Goal: Information Seeking & Learning: Learn about a topic

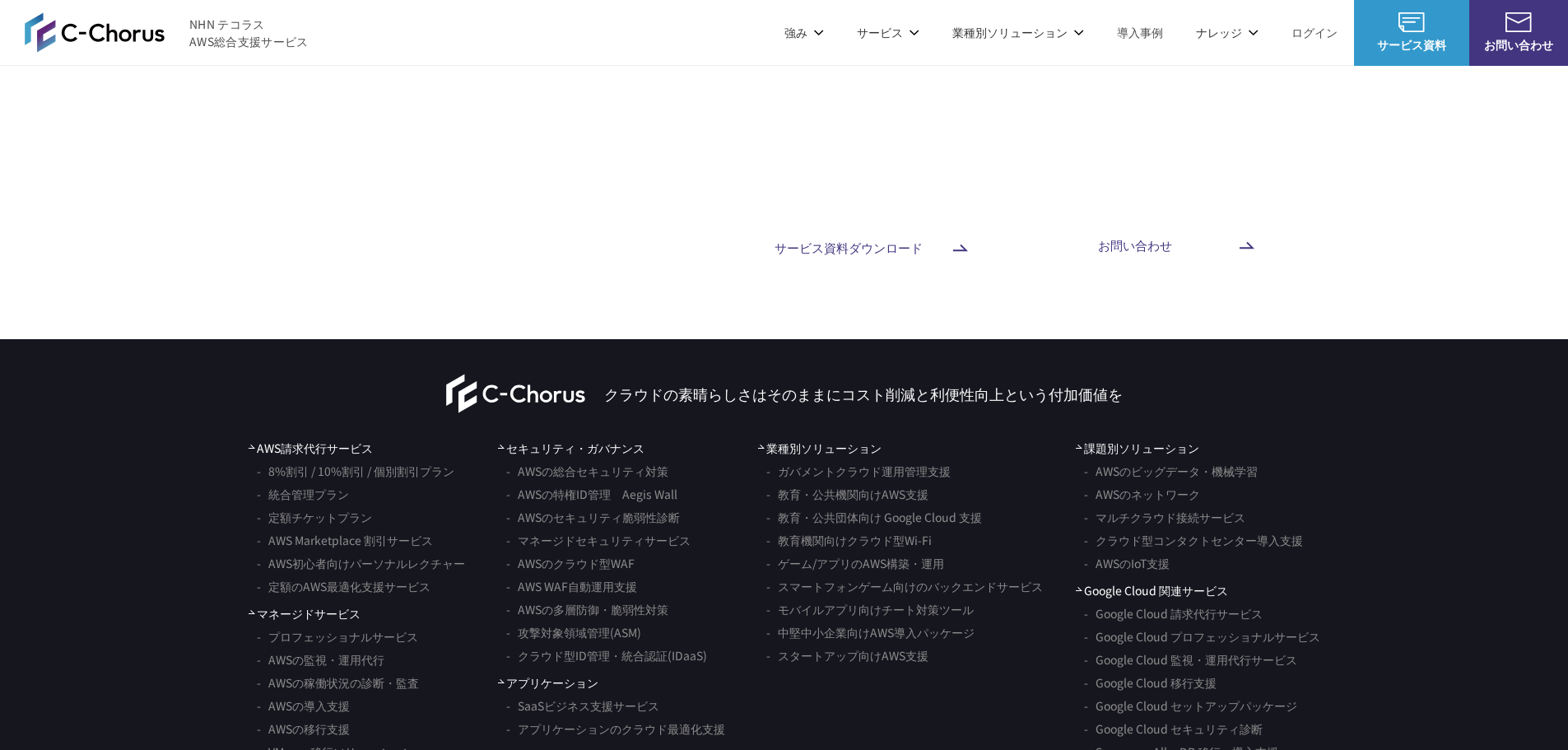
click at [460, 137] on link "AWS請求代行サービス" at bounding box center [419, 140] width 116 height 17
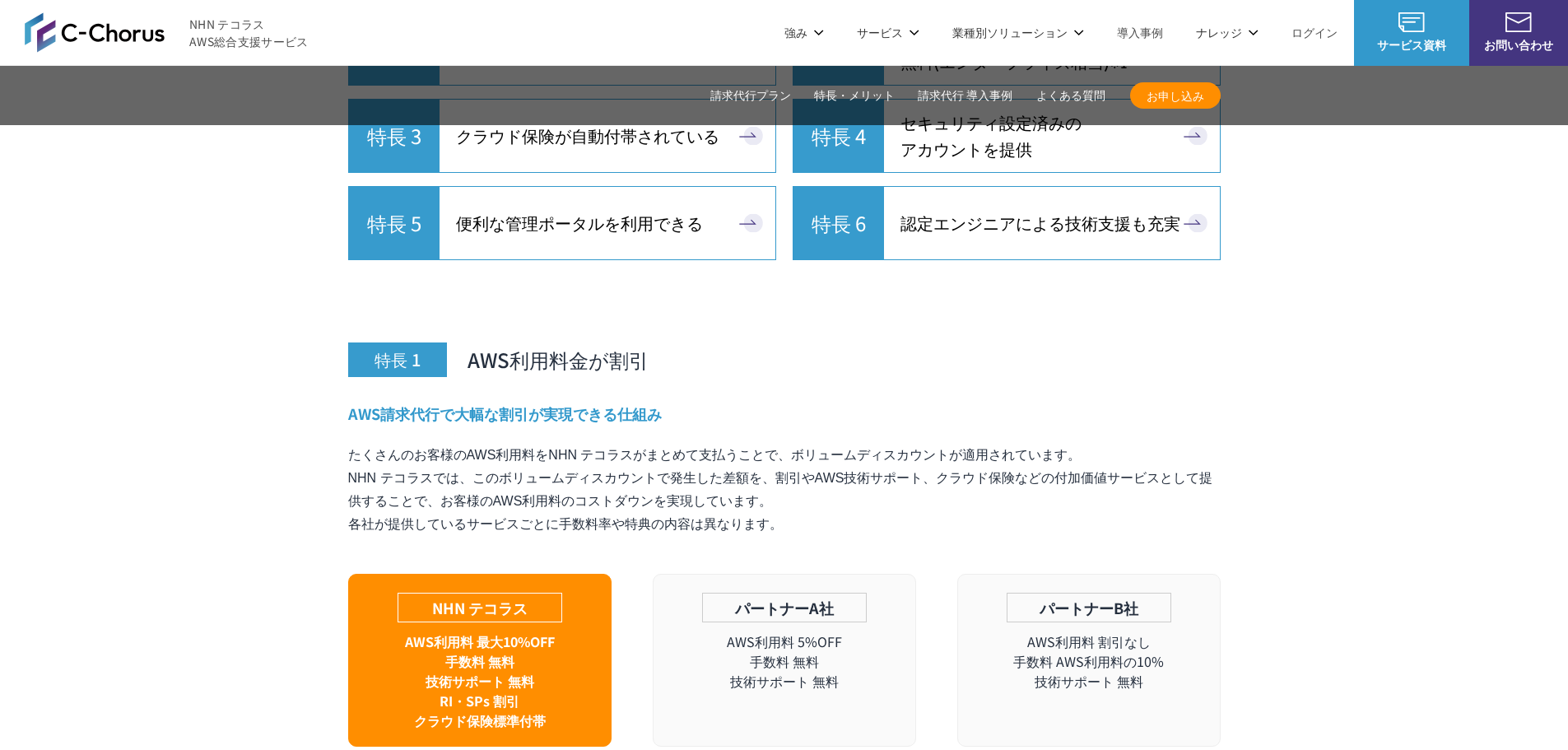
scroll to position [4281, 0]
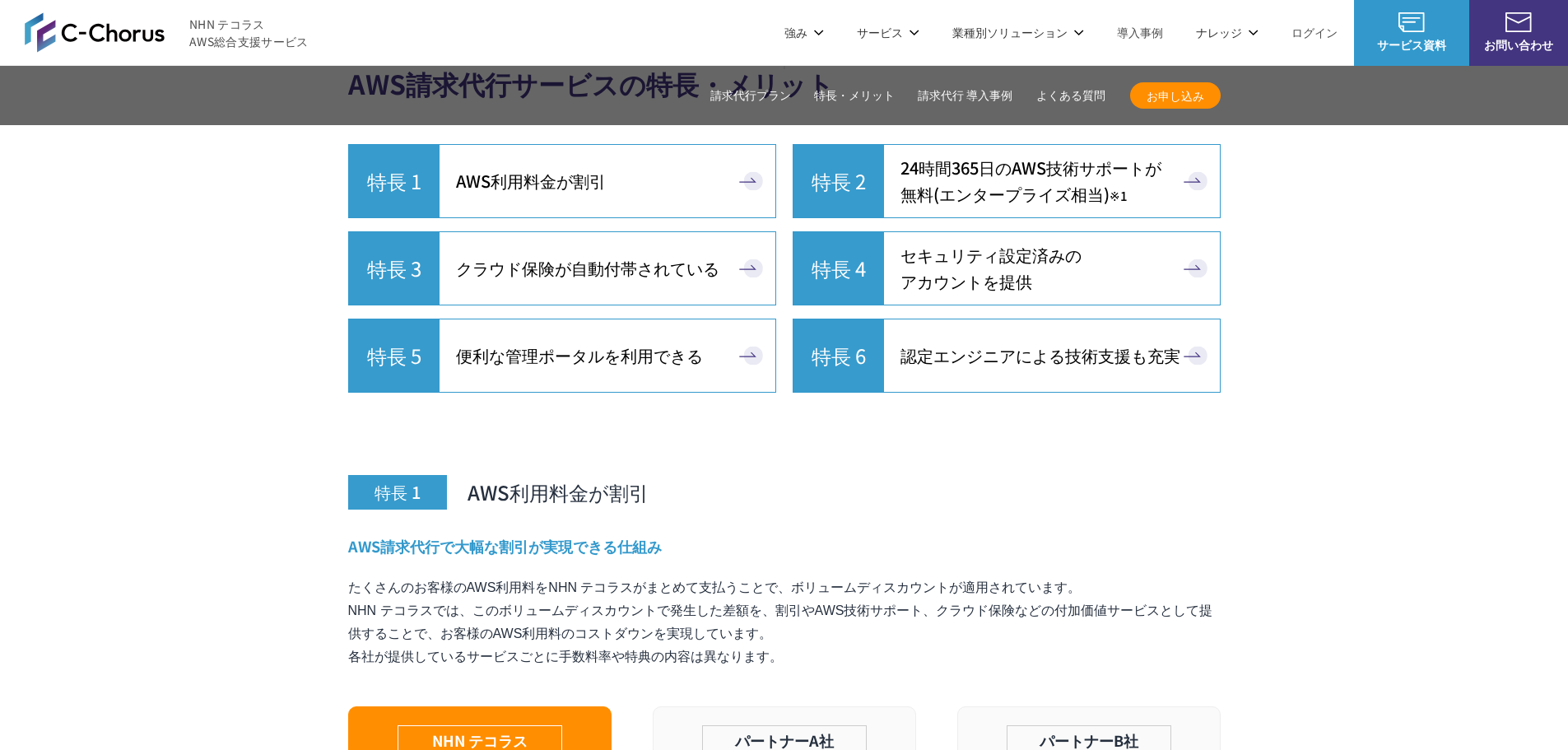
click at [1084, 154] on span "24時間365日の AWS技術サポートが 無料 (エンタープライズ相当) ※1" at bounding box center [1031, 181] width 261 height 52
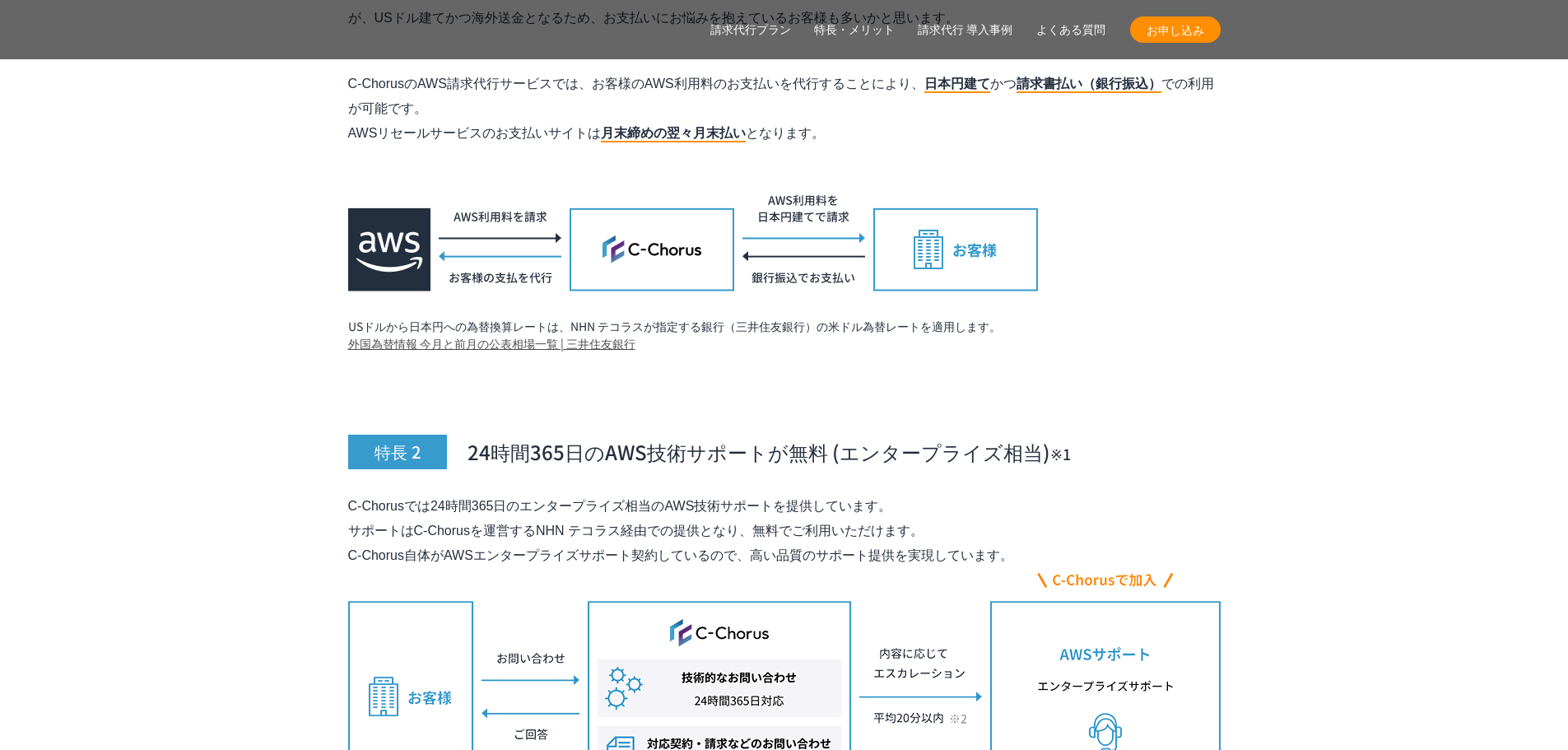
scroll to position [5740, 0]
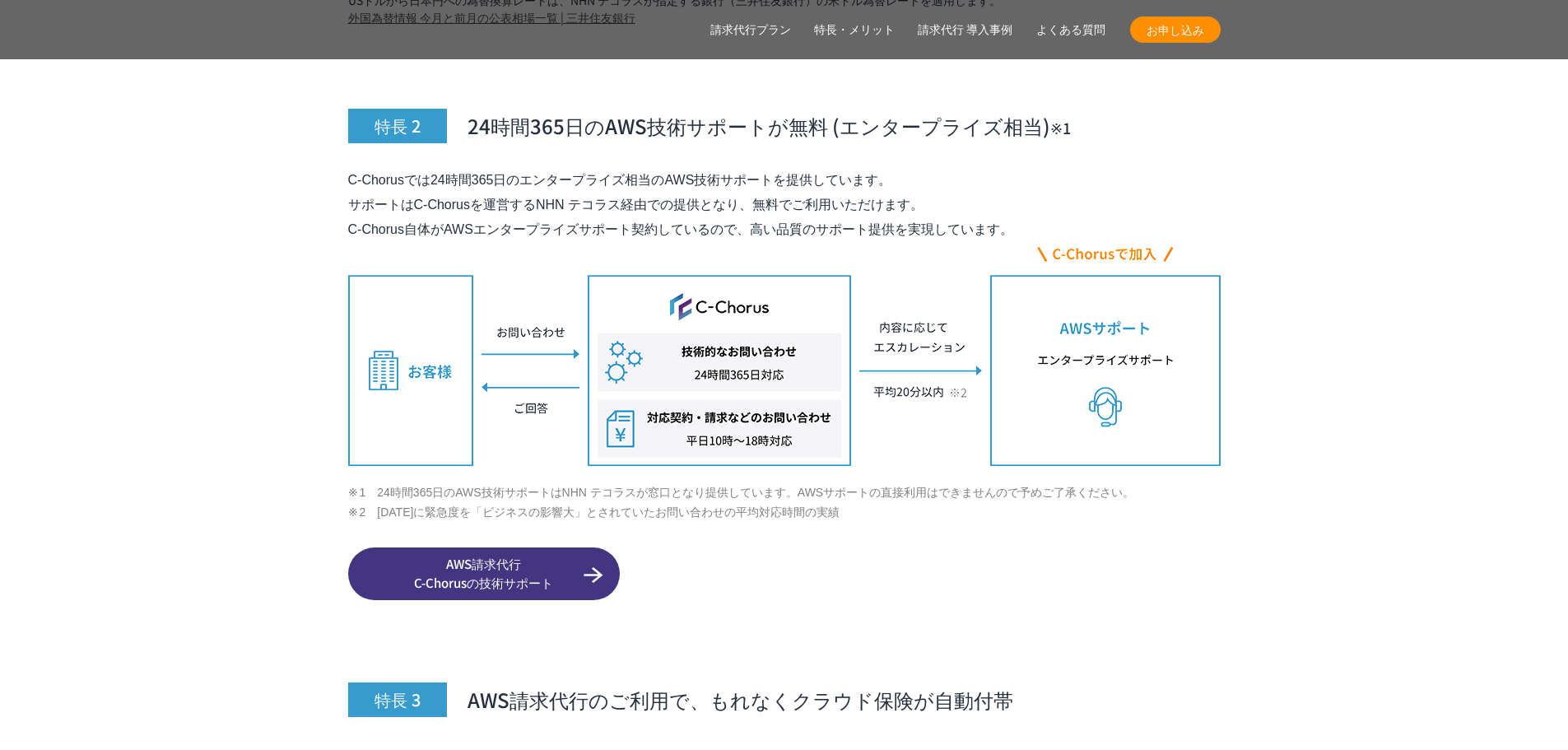
click at [496, 555] on span "AWS請求代行 C-Chorusの技術サポート" at bounding box center [484, 573] width 272 height 37
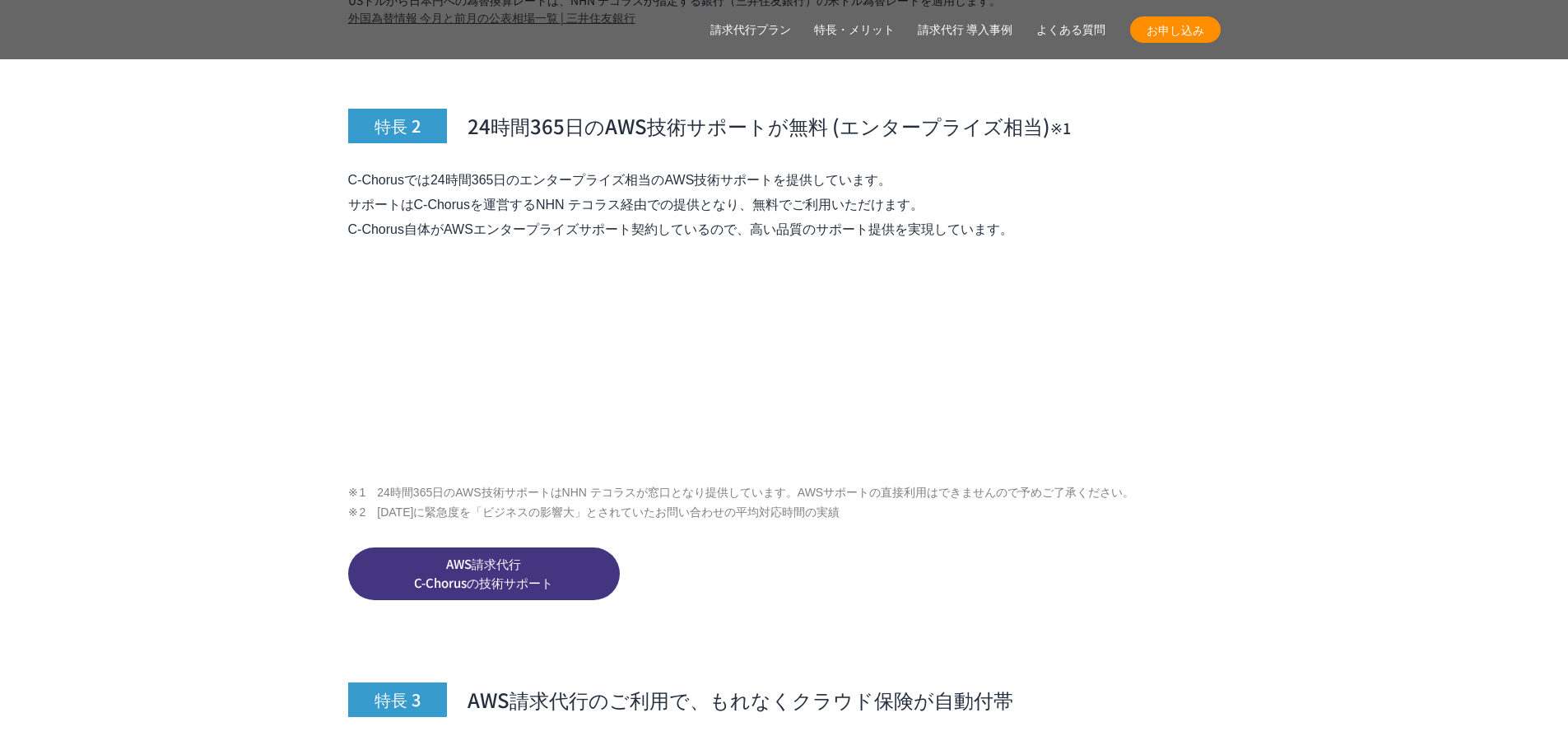
scroll to position [5626, 0]
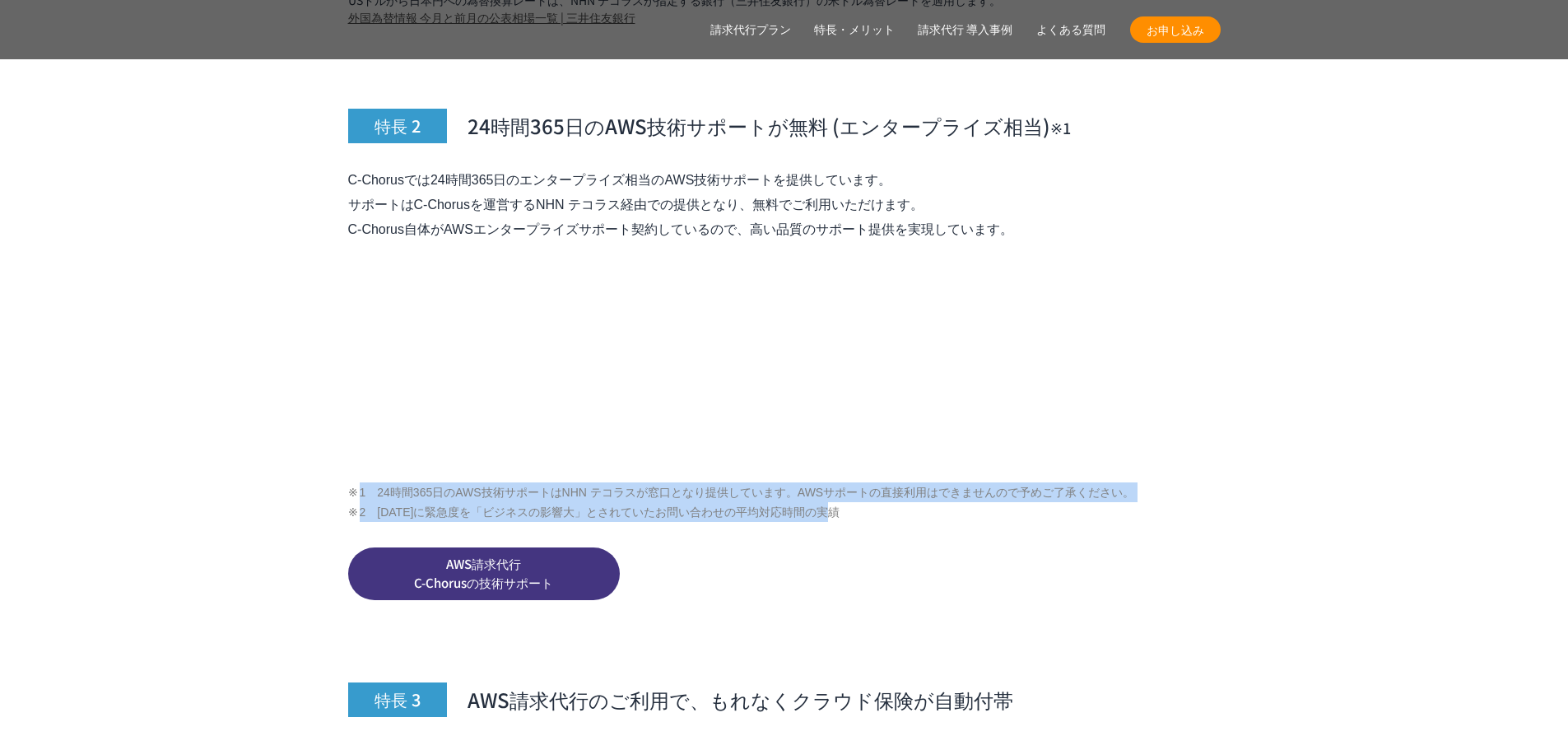
drag, startPoint x: 880, startPoint y: 472, endPoint x: 314, endPoint y: 454, distance: 566.3
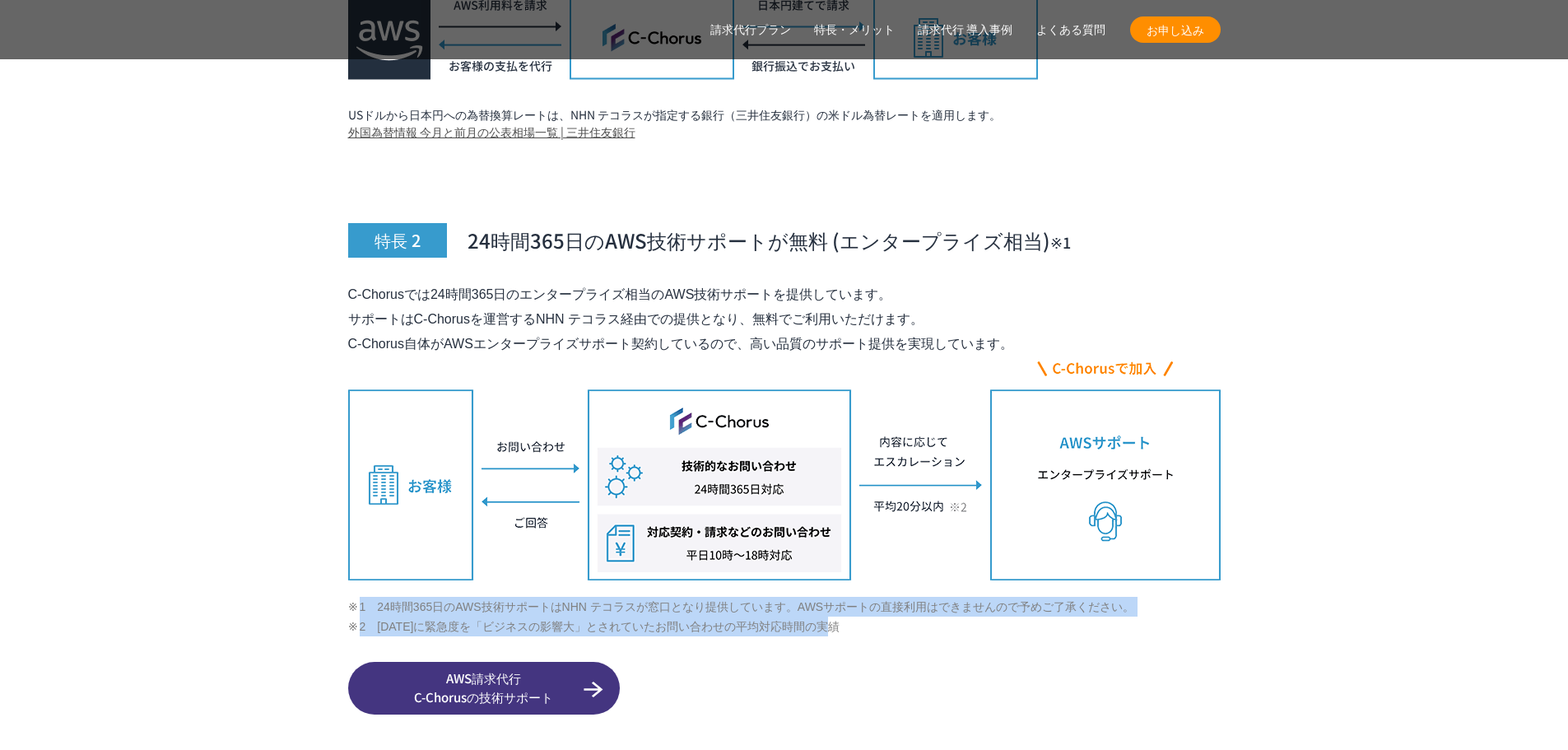
copy ul "1　24時間365日のAWS技術サポートはNHN テコラスが窓口となり提供しています。AWSサポートの直接利用はできませんので予めご了承ください。 2　202…"
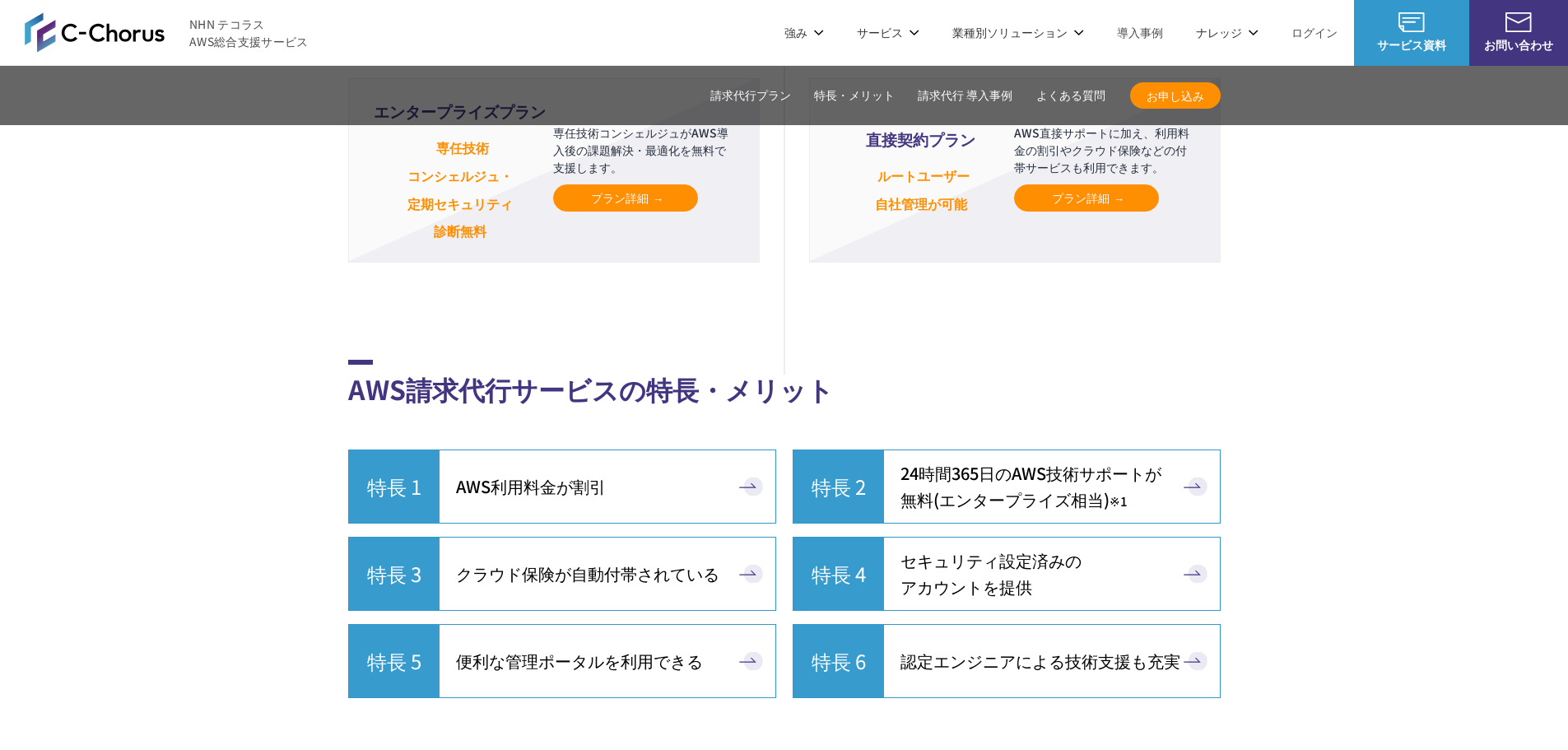
scroll to position [3929, 0]
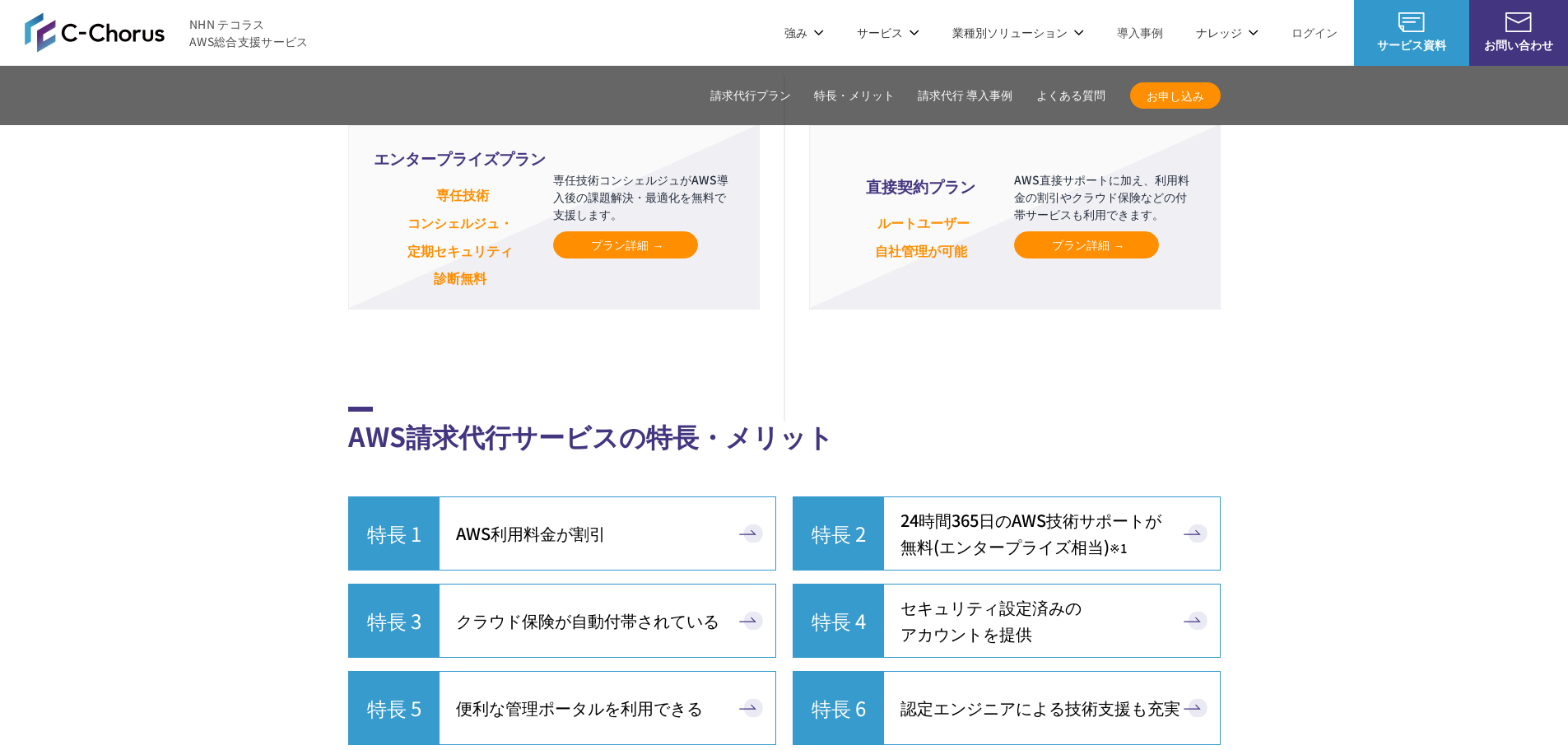
click at [1012, 595] on span "セキュリティ設定済みの アカウントを提供" at bounding box center [992, 621] width 181 height 52
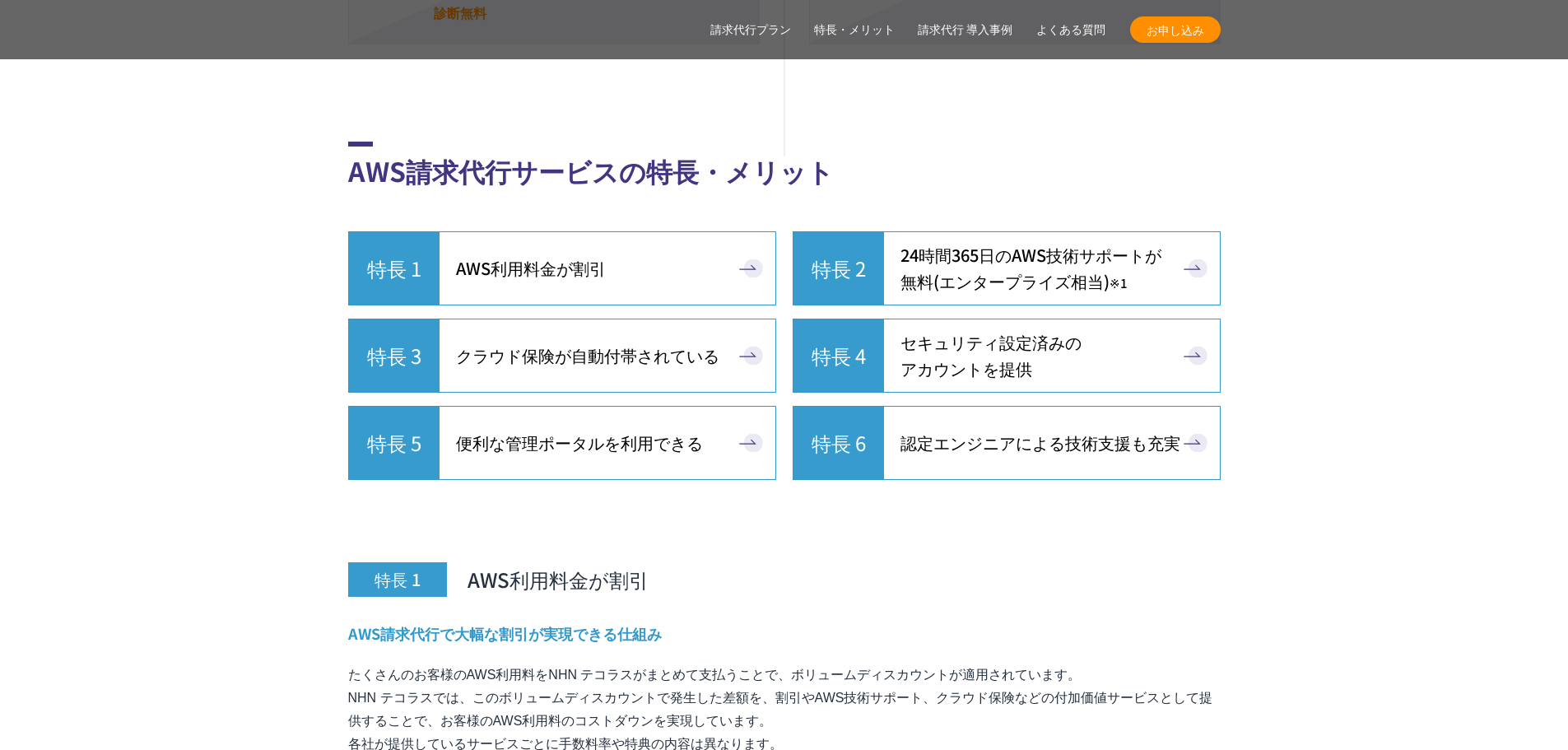
scroll to position [4197, 0]
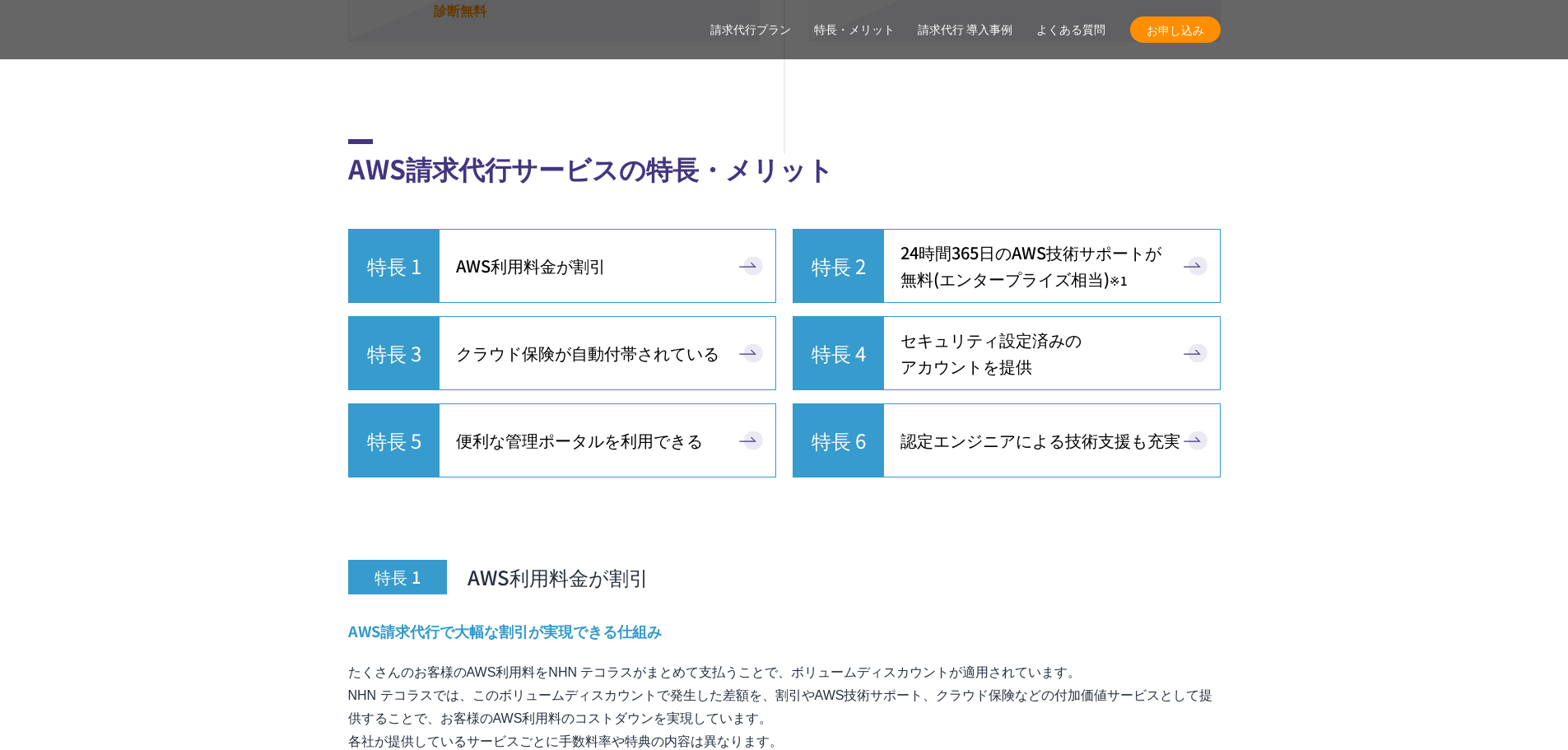
click at [936, 327] on span "セキュリティ設定済みの アカウントを提供" at bounding box center [992, 353] width 181 height 52
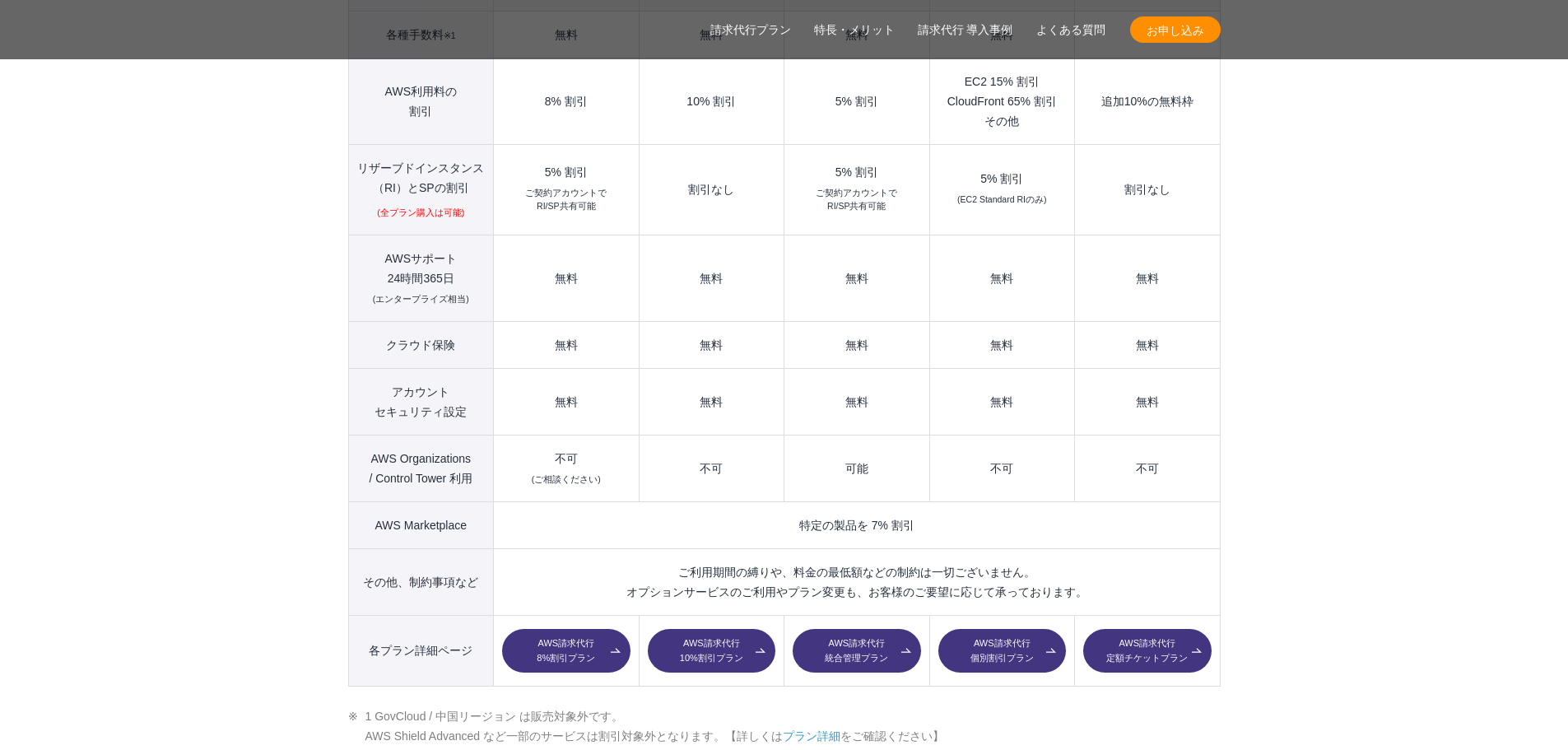
scroll to position [2130, 0]
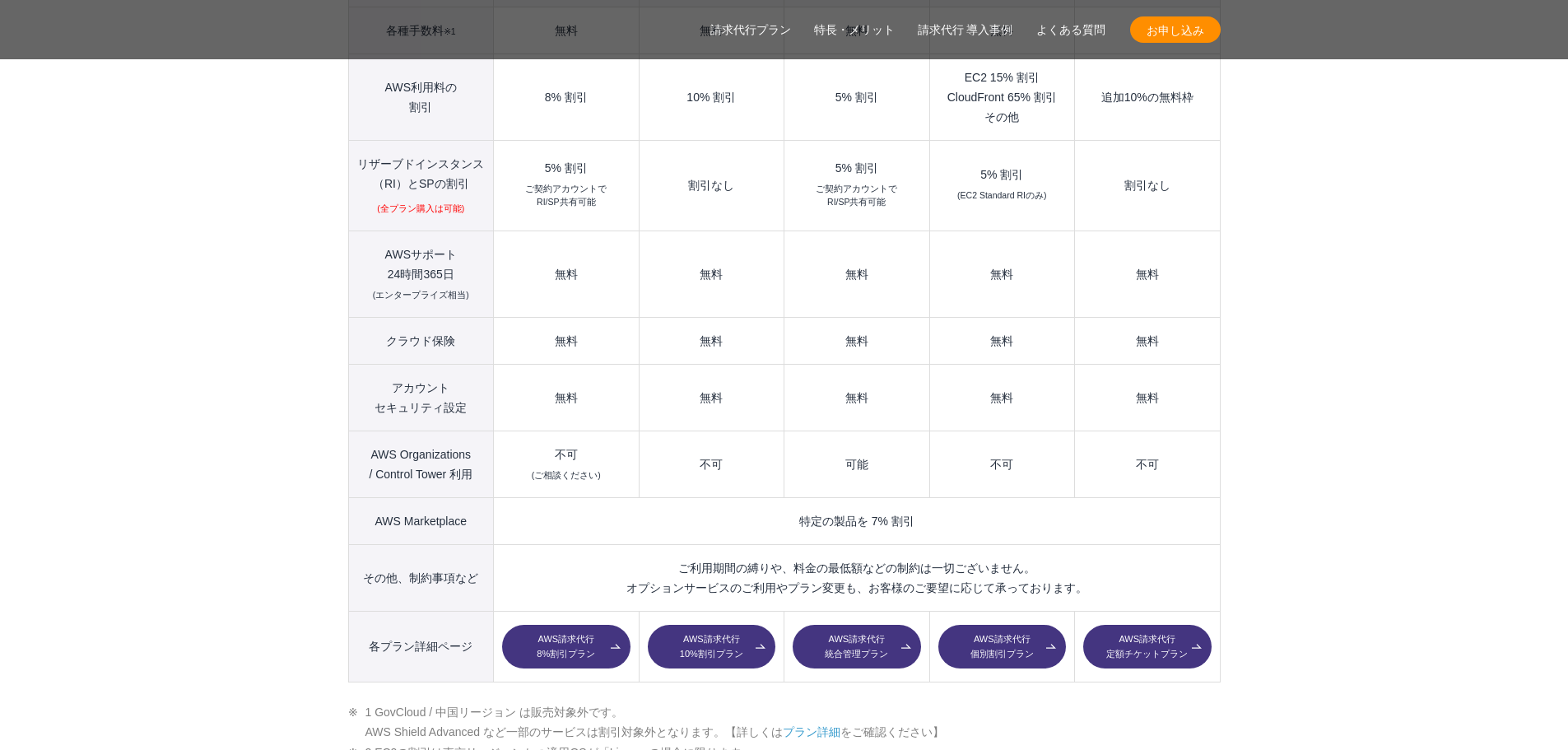
click at [579, 625] on link "AWS請求代行 8%割引プラン" at bounding box center [566, 647] width 127 height 44
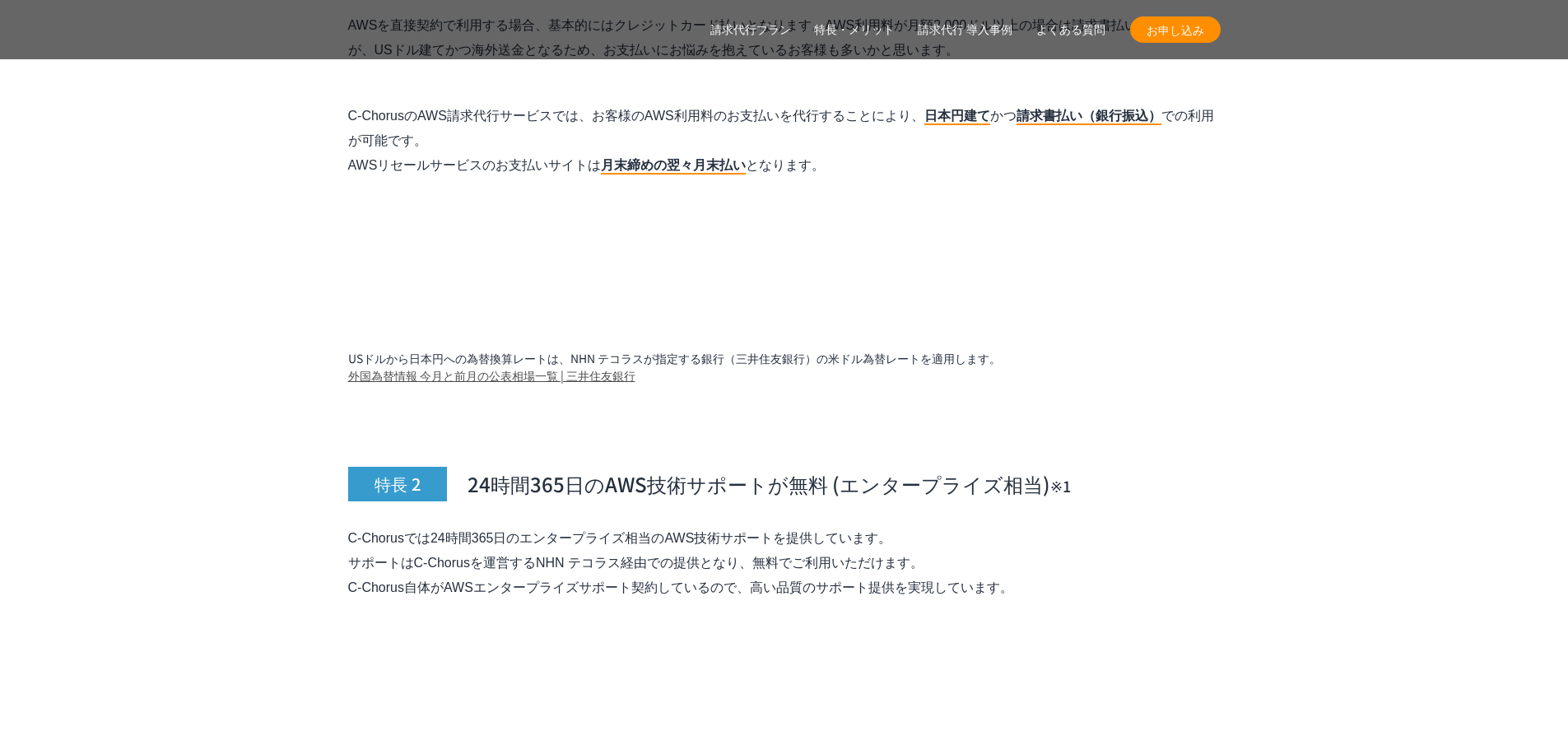
scroll to position [5424, 0]
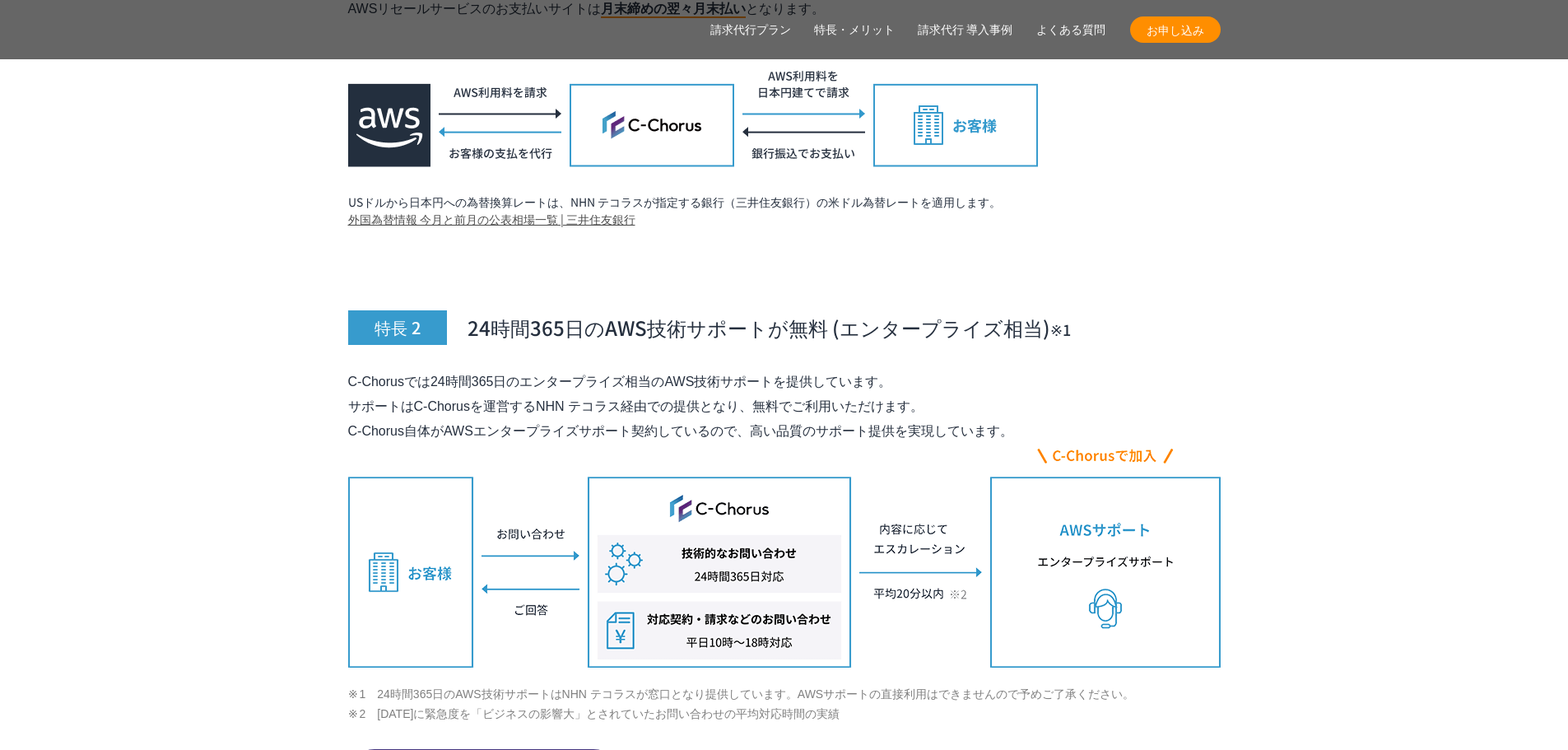
drag, startPoint x: 346, startPoint y: 460, endPoint x: 983, endPoint y: 484, distance: 637.5
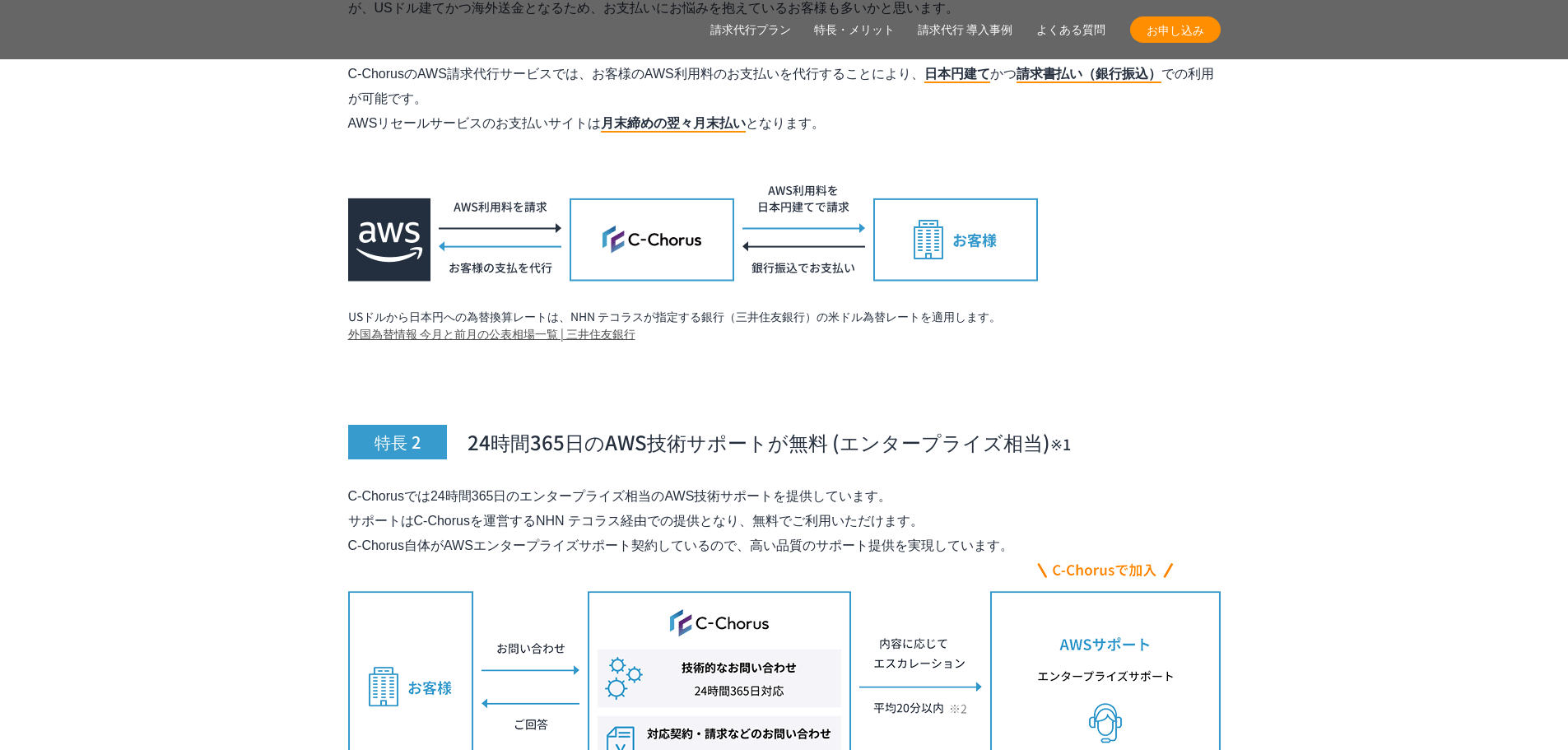
copy p "C-Chorusでは24時間365日のエンタープライズ相当のAWS技術サポートを提供しています。 サポートはC-Chorusを運営するNHN テコラス経由での…"
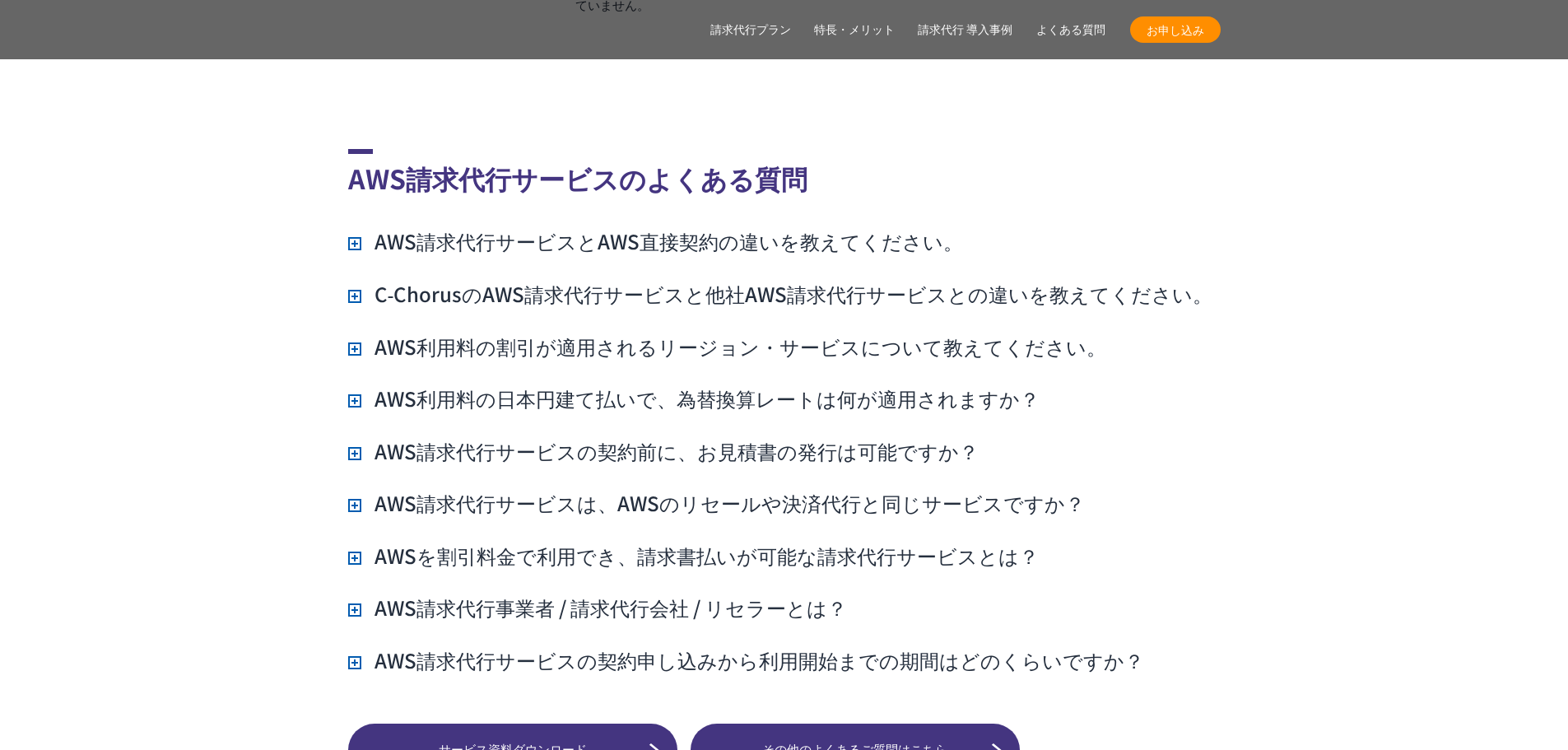
scroll to position [11744, 0]
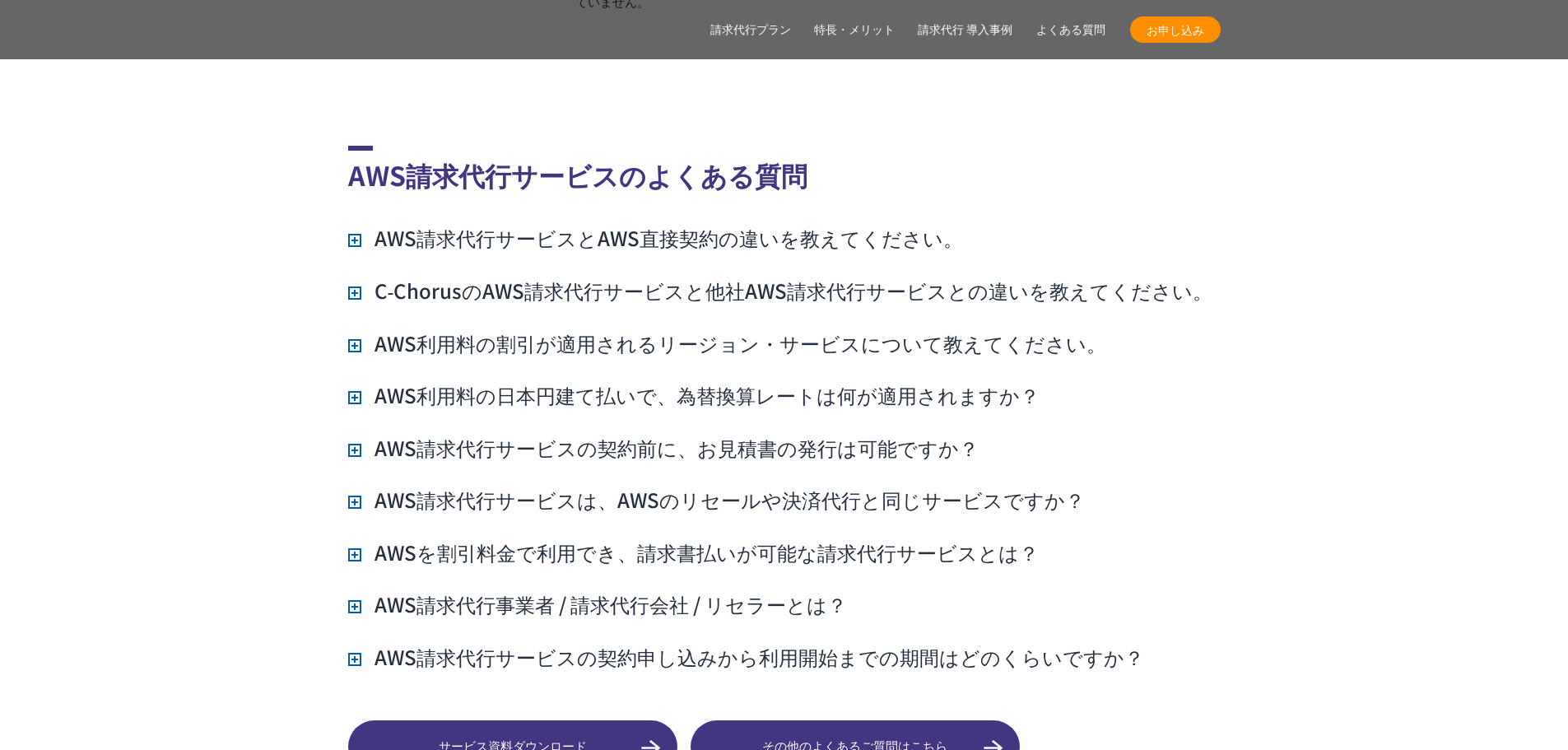
click at [572, 330] on h3 "AWS利用料の割引が適用されるリージョン・サービスについて教えてください。" at bounding box center [726, 344] width 758 height 28
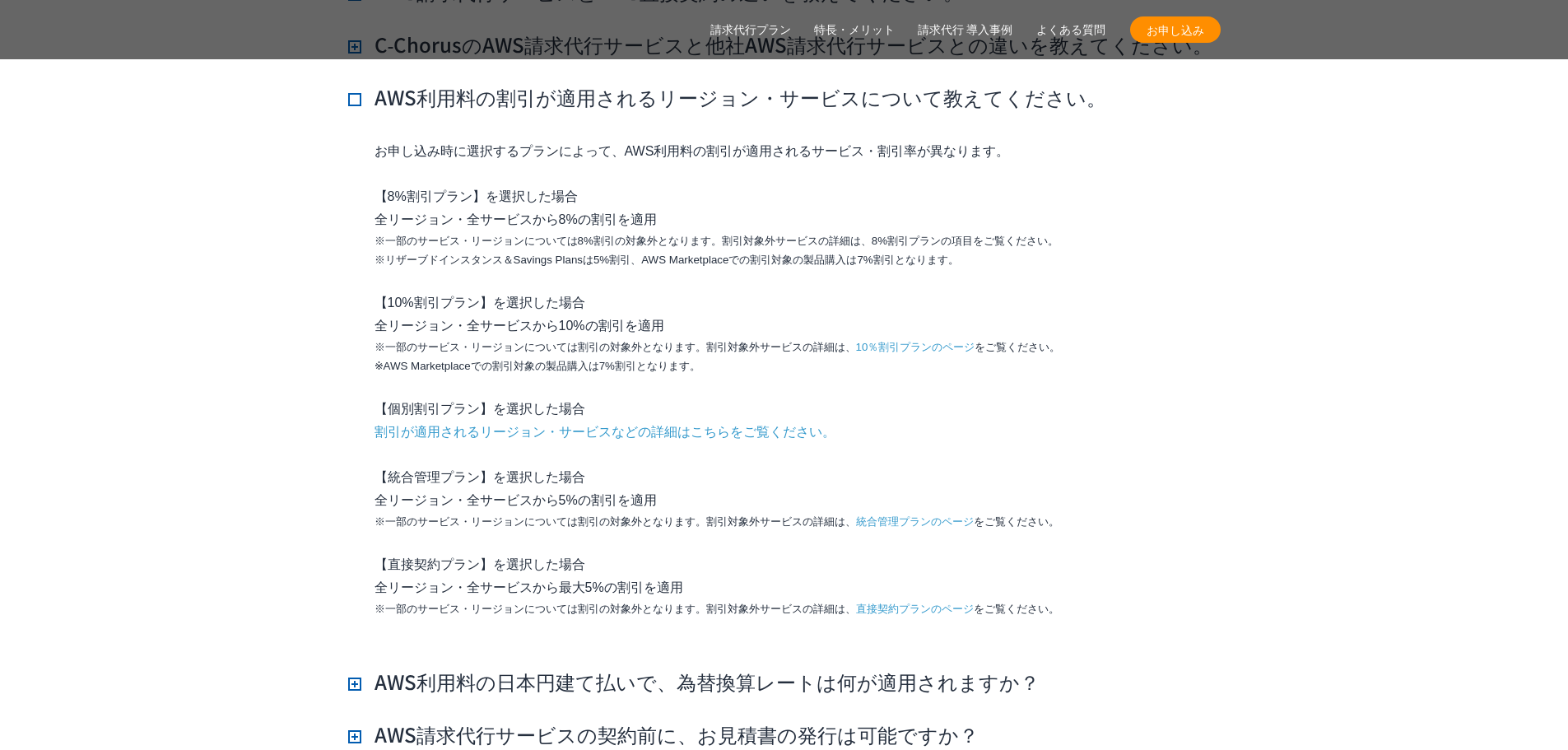
scroll to position [11990, 0]
click at [716, 667] on h3 "AWS利用料の日本円建て払いで、為替換算レートは何が適用されますか？" at bounding box center [693, 681] width 692 height 28
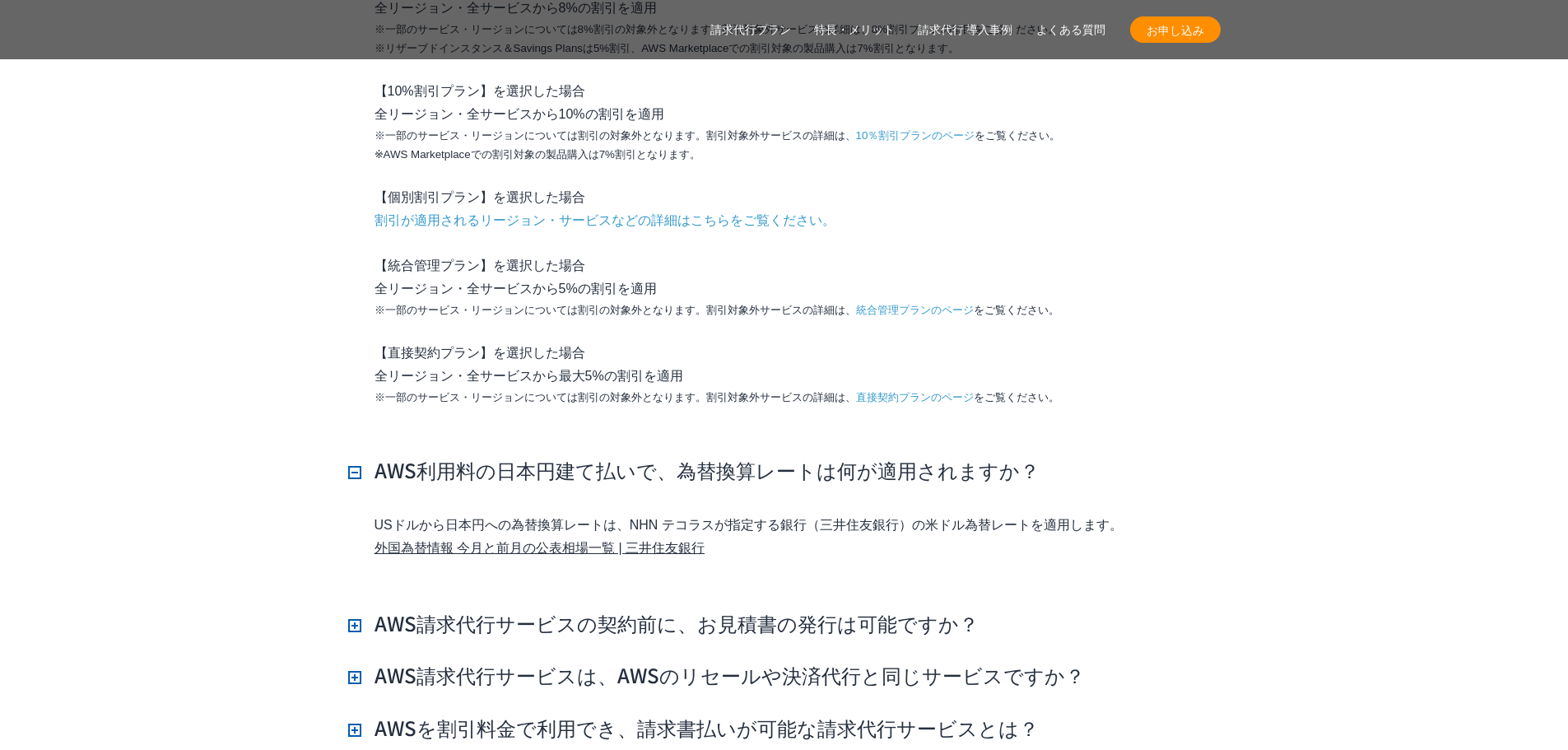
scroll to position [12238, 0]
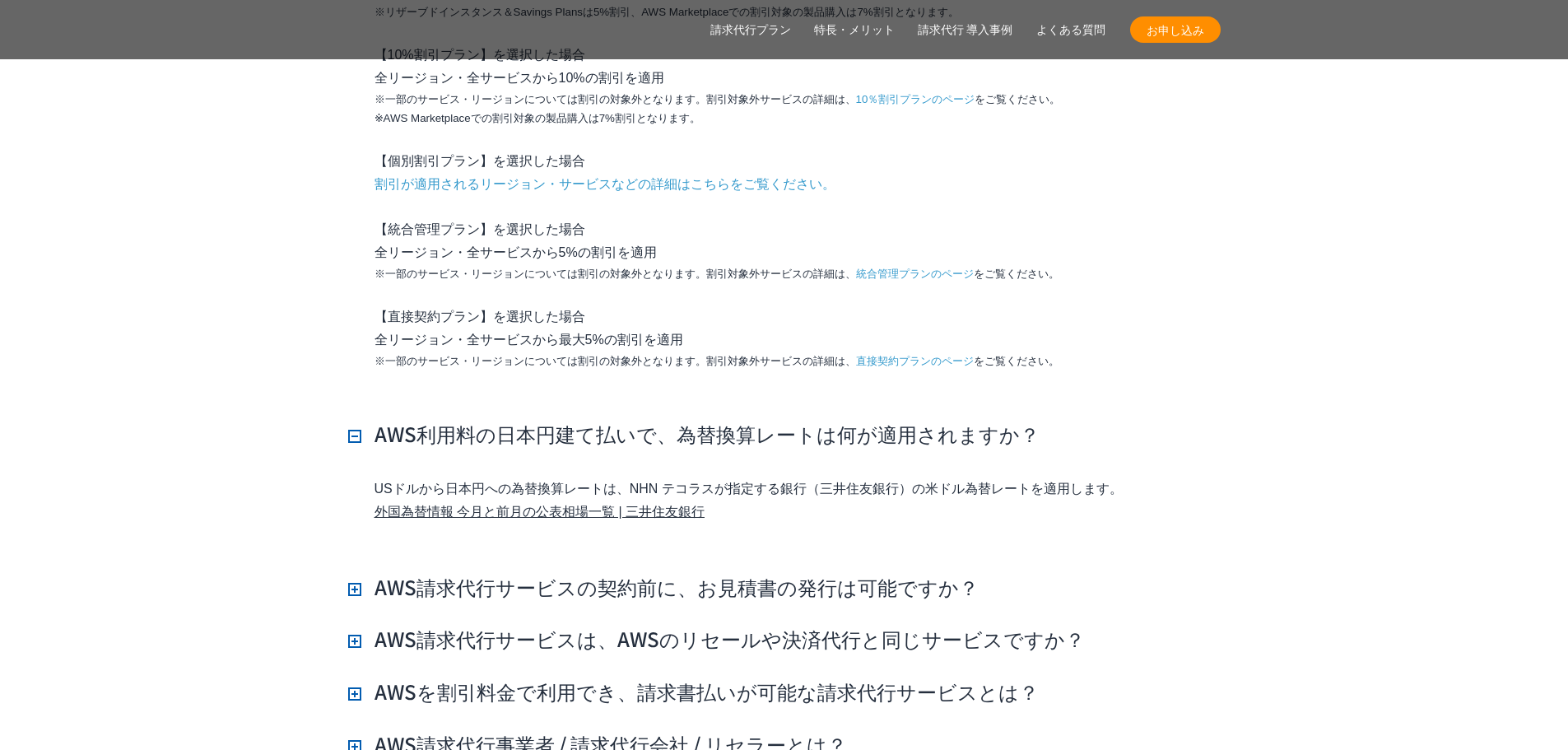
click at [762, 573] on h3 "AWS請求代行サービスの契約前に、お見積書の発行は可能ですか？" at bounding box center [663, 587] width 631 height 28
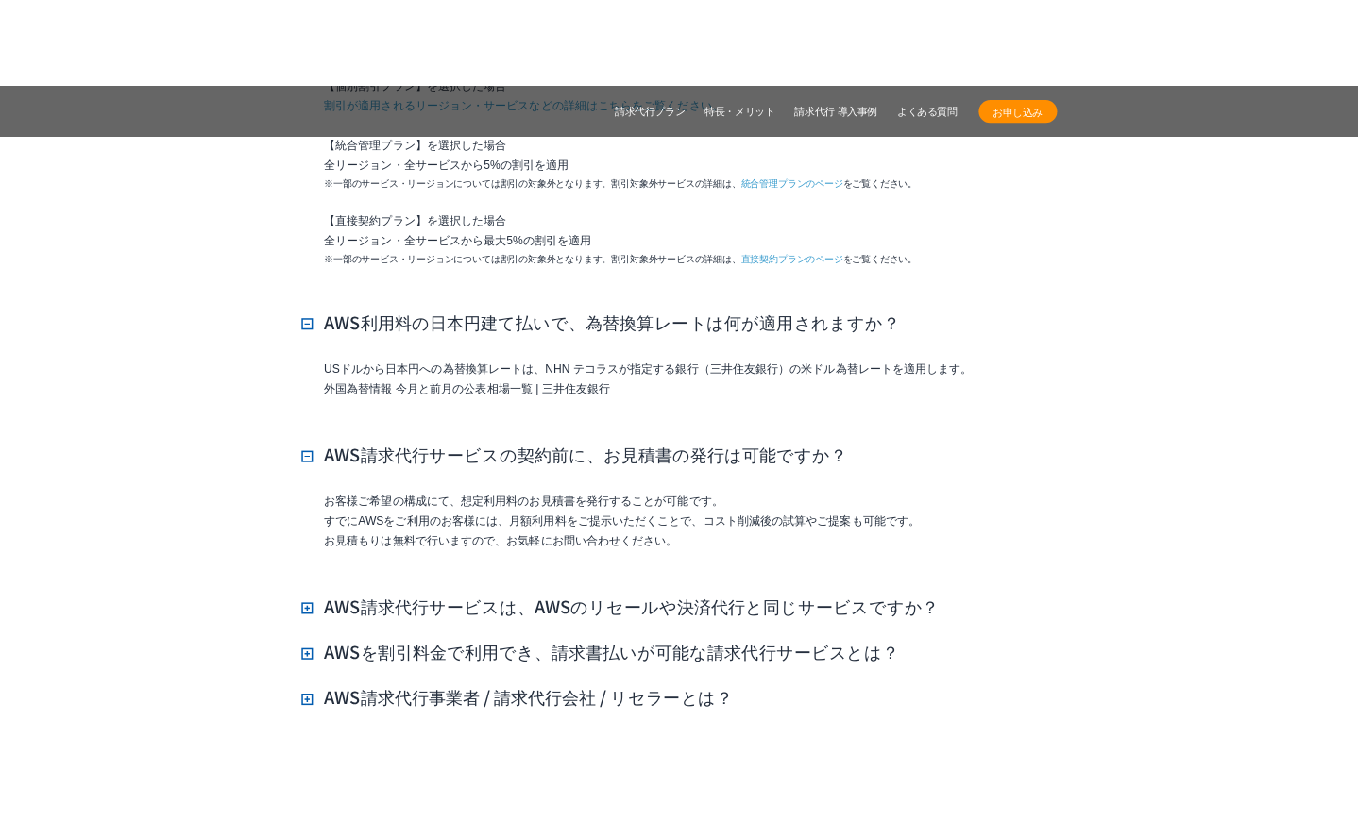
scroll to position [14221, 0]
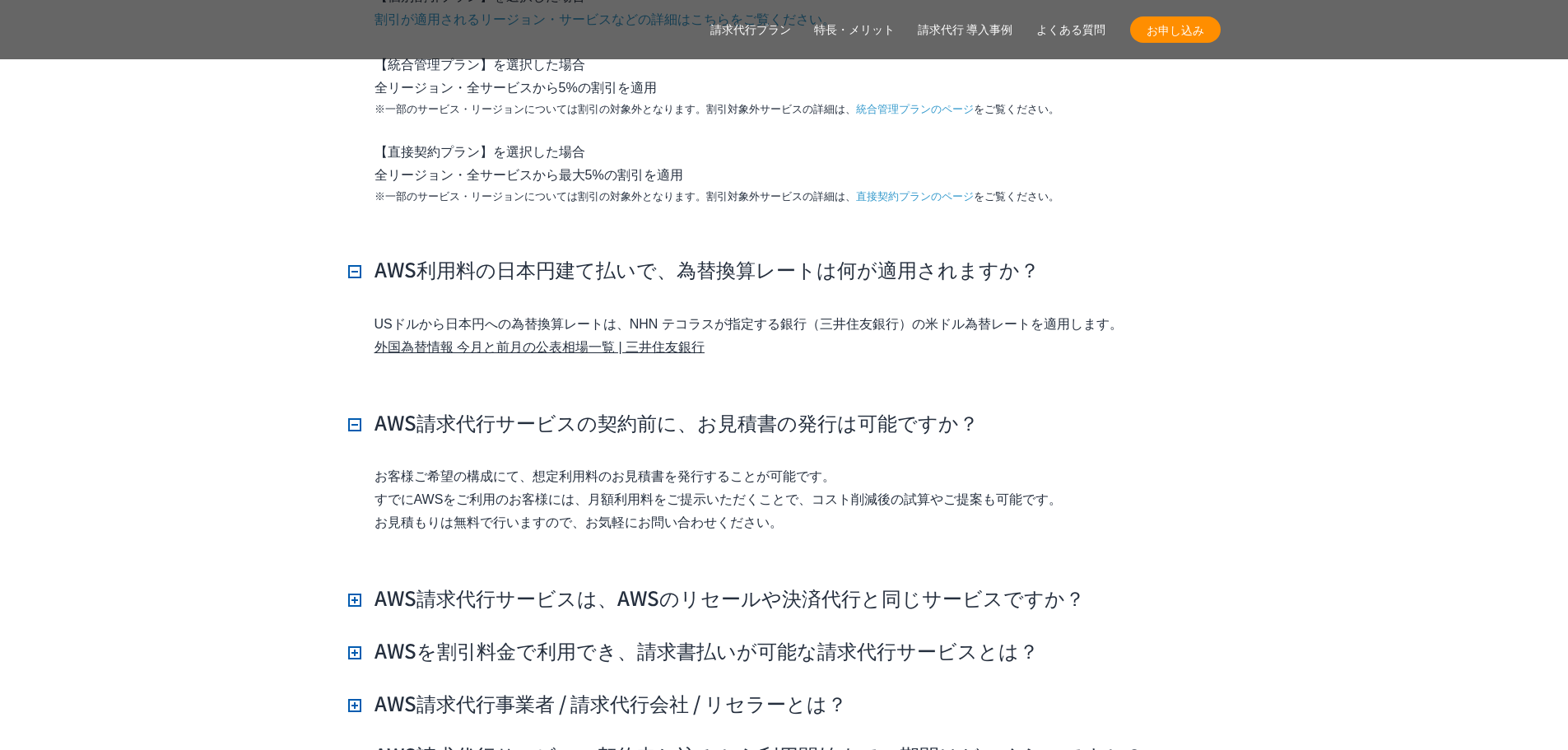
click at [763, 583] on h3 "AWS請求代行サービスは、AWSのリセールや決済代行と同じサービスですか？" at bounding box center [716, 597] width 737 height 28
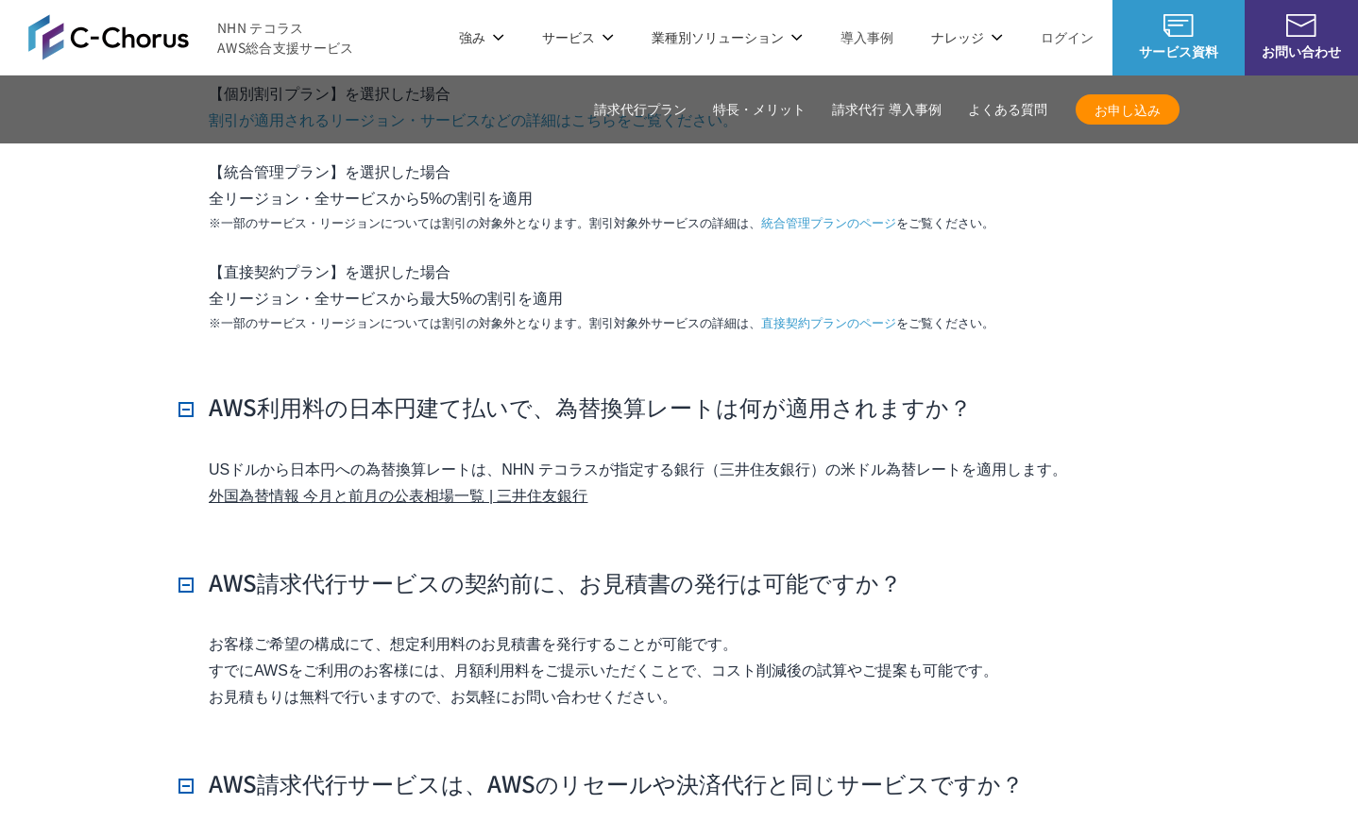
scroll to position [13844, 0]
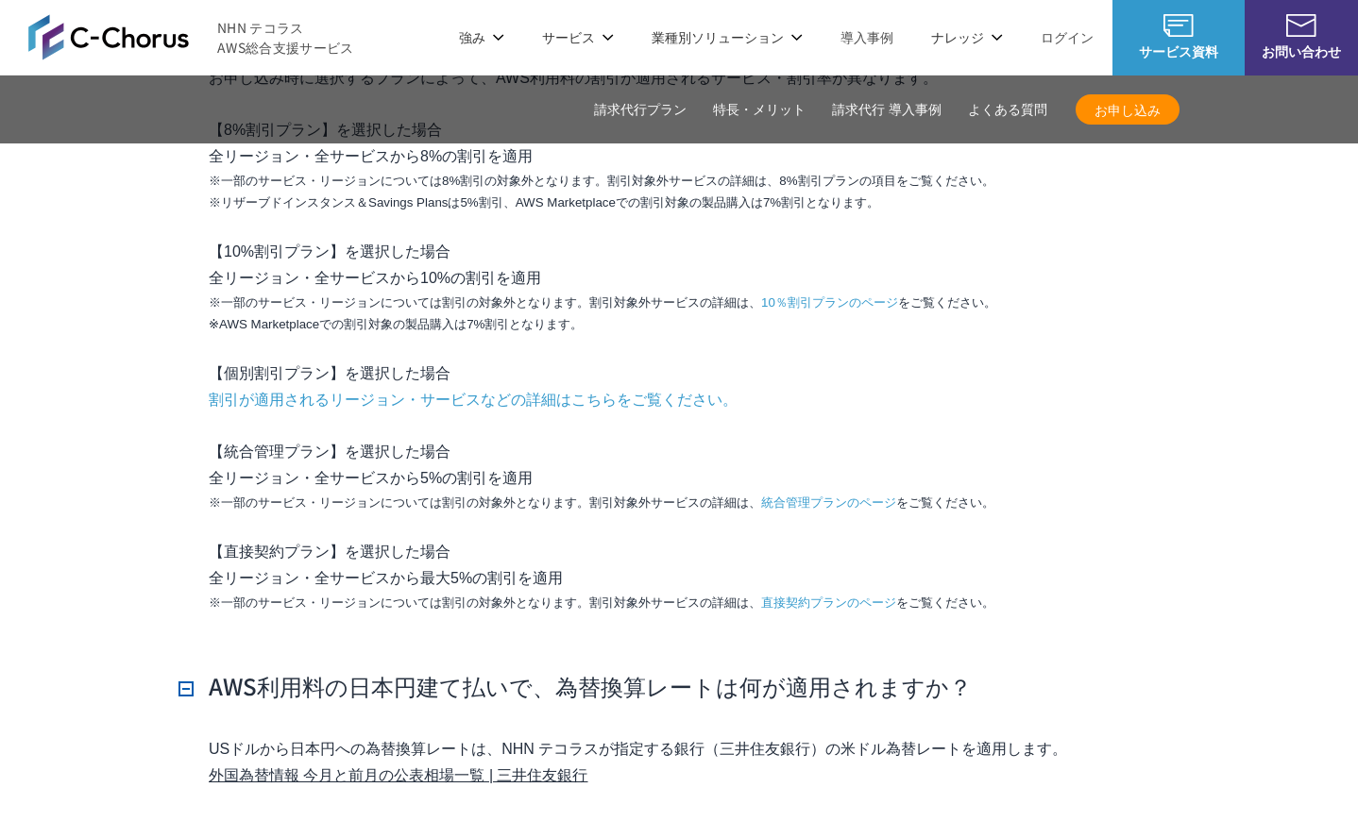
click at [532, 487] on link "AWS 生成AI活用支援" at bounding box center [491, 490] width 122 height 19
